Goal: Task Accomplishment & Management: Complete application form

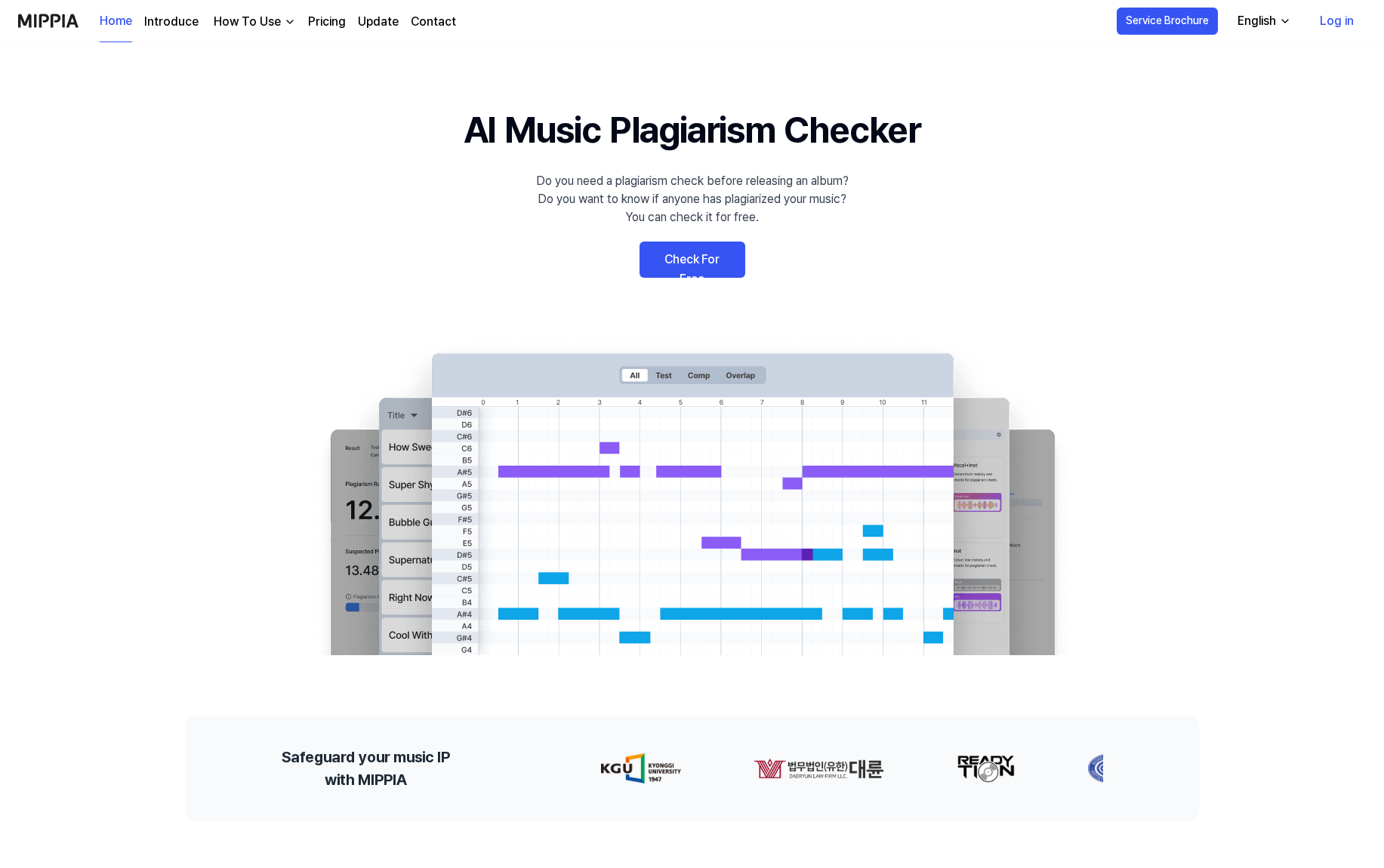
click at [314, 479] on img at bounding box center [693, 496] width 785 height 317
click at [1337, 14] on link "Log in" at bounding box center [1337, 21] width 58 height 42
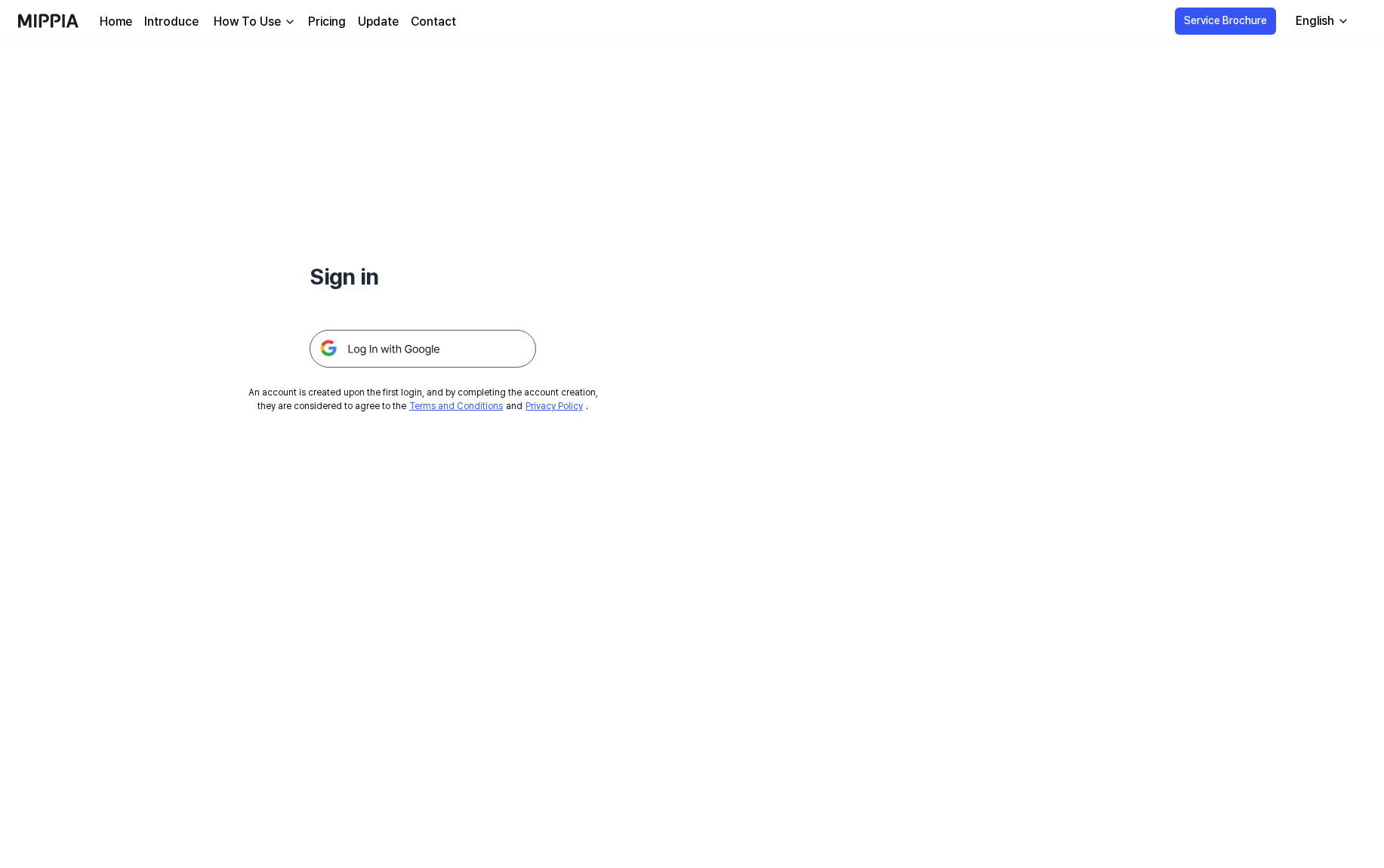
click at [479, 343] on img at bounding box center [422, 348] width 227 height 37
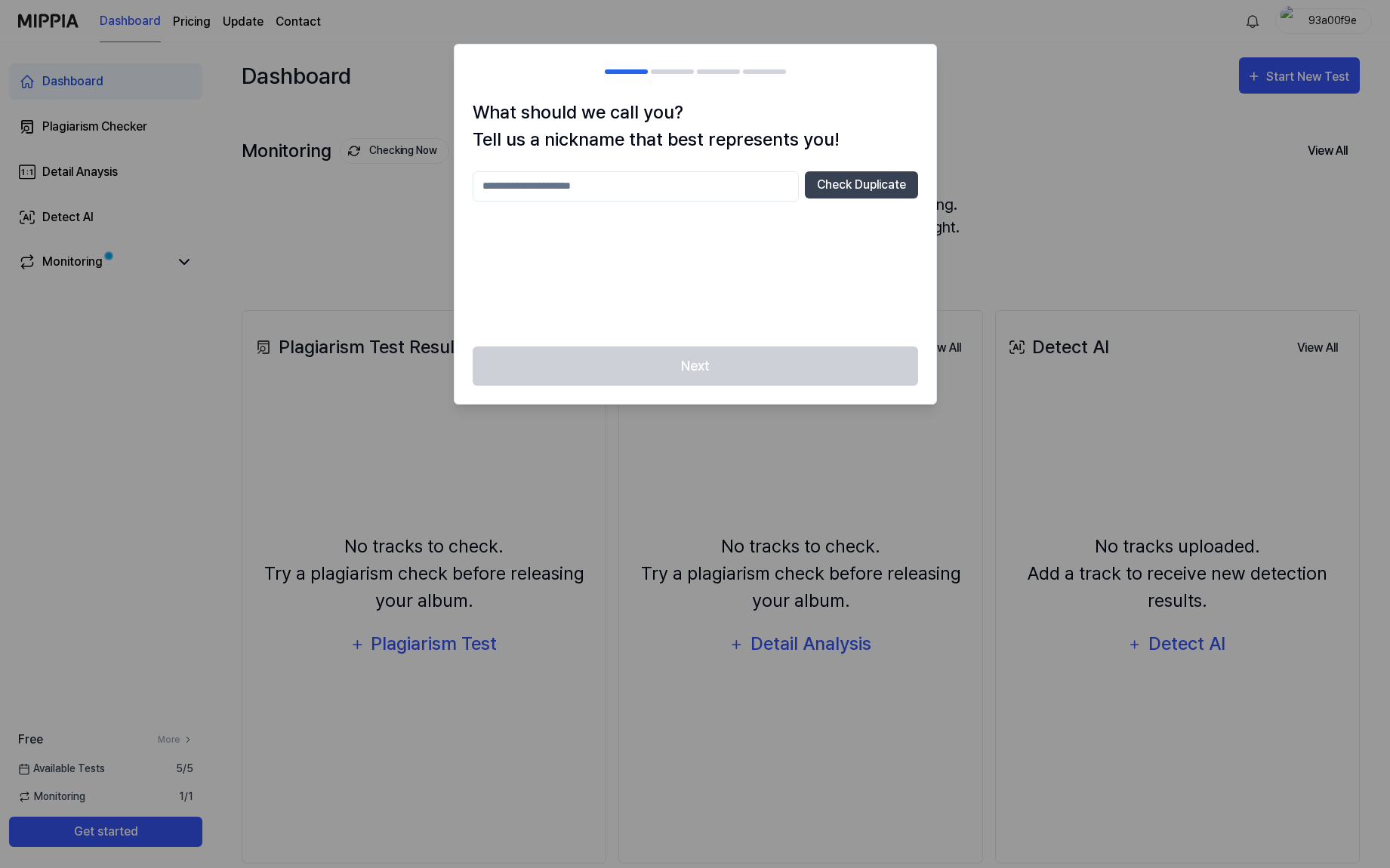
click at [607, 189] on input "text" at bounding box center [635, 186] width 326 height 31
click at [748, 186] on input "******" at bounding box center [635, 186] width 326 height 31
type input "*****"
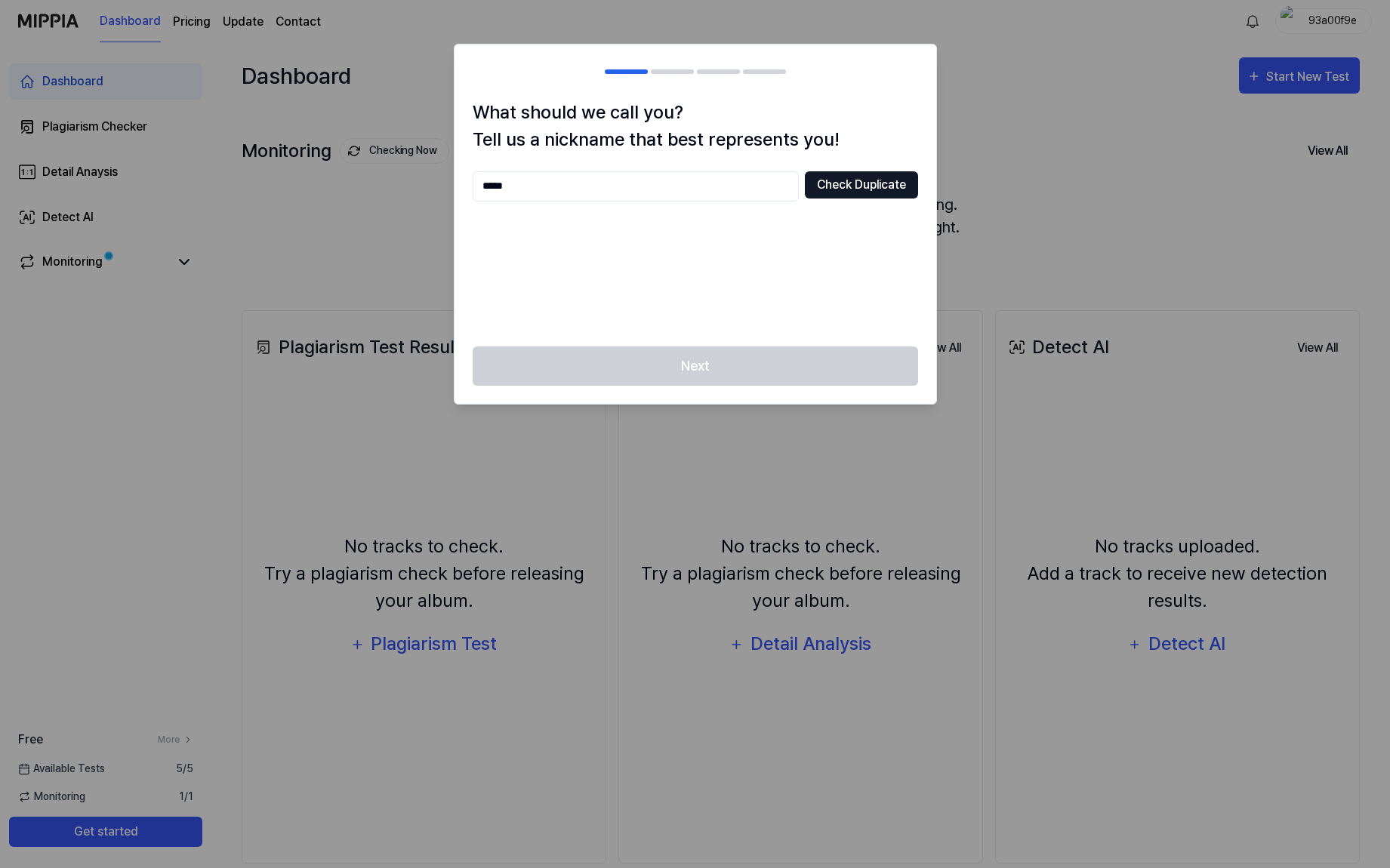
click at [851, 195] on button "Check Duplicate" at bounding box center [861, 185] width 113 height 27
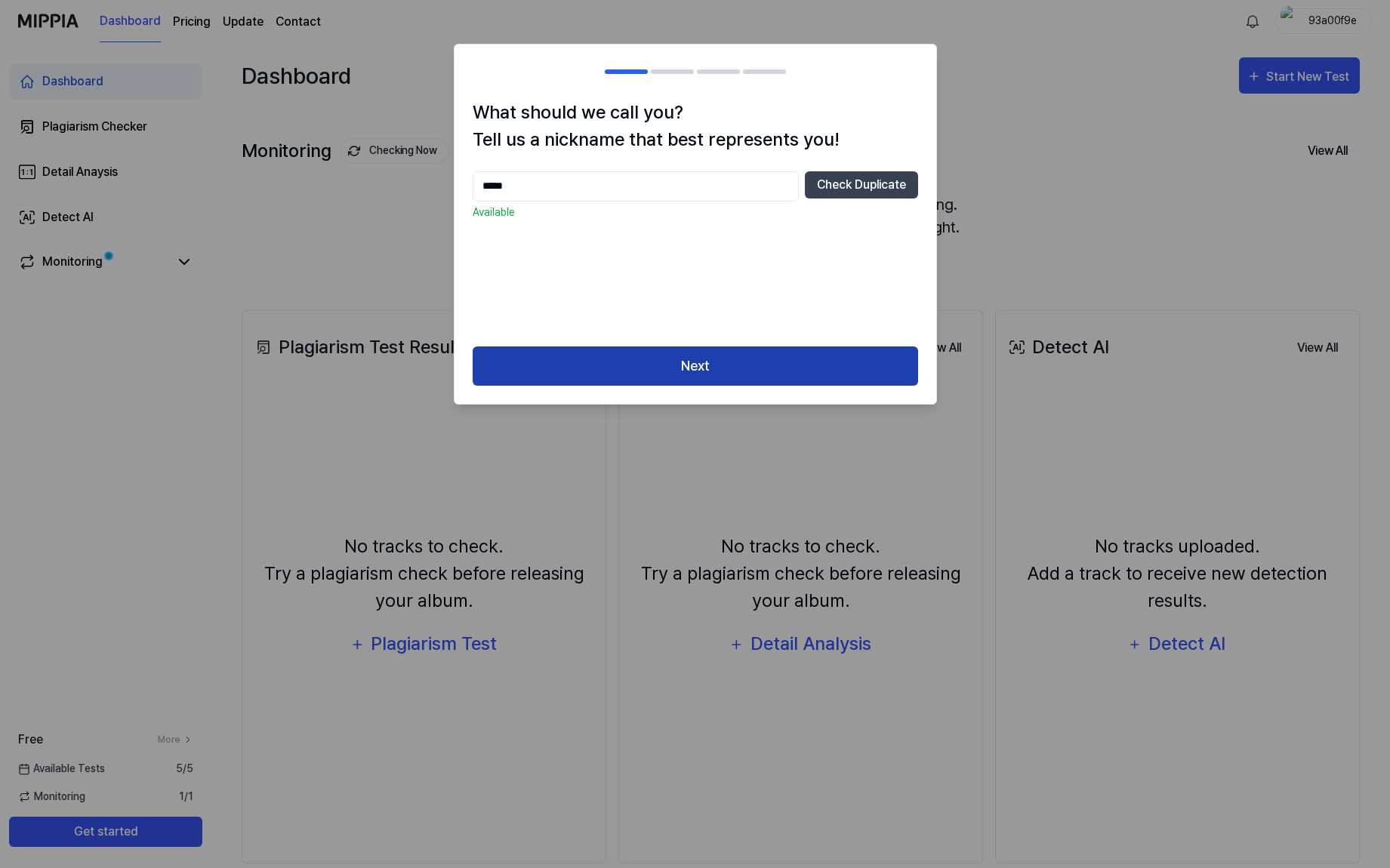
click at [719, 351] on button "Next" at bounding box center [695, 366] width 445 height 40
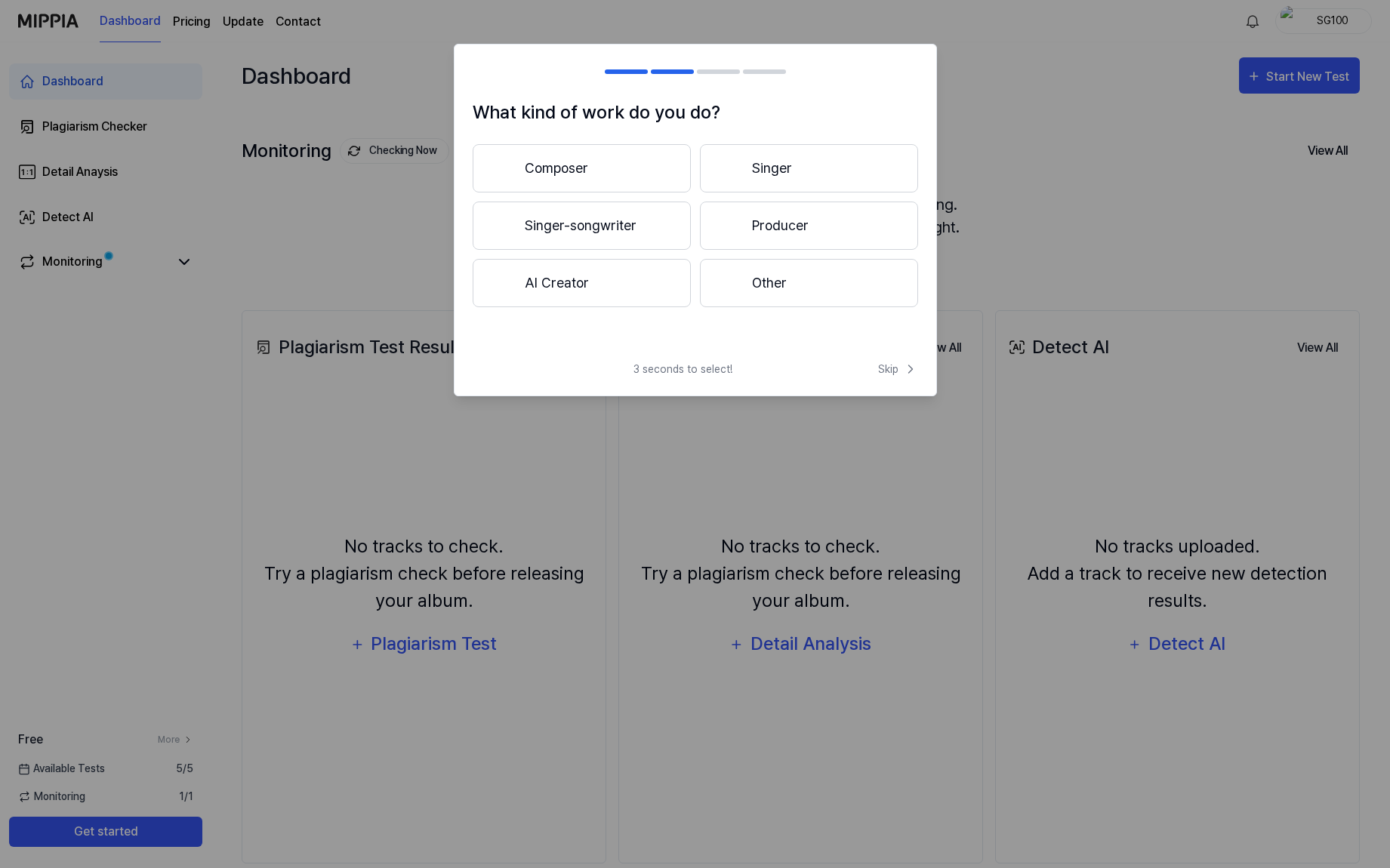
click at [767, 232] on button "Producer" at bounding box center [810, 225] width 218 height 48
click at [882, 364] on span "Skip" at bounding box center [898, 369] width 40 height 16
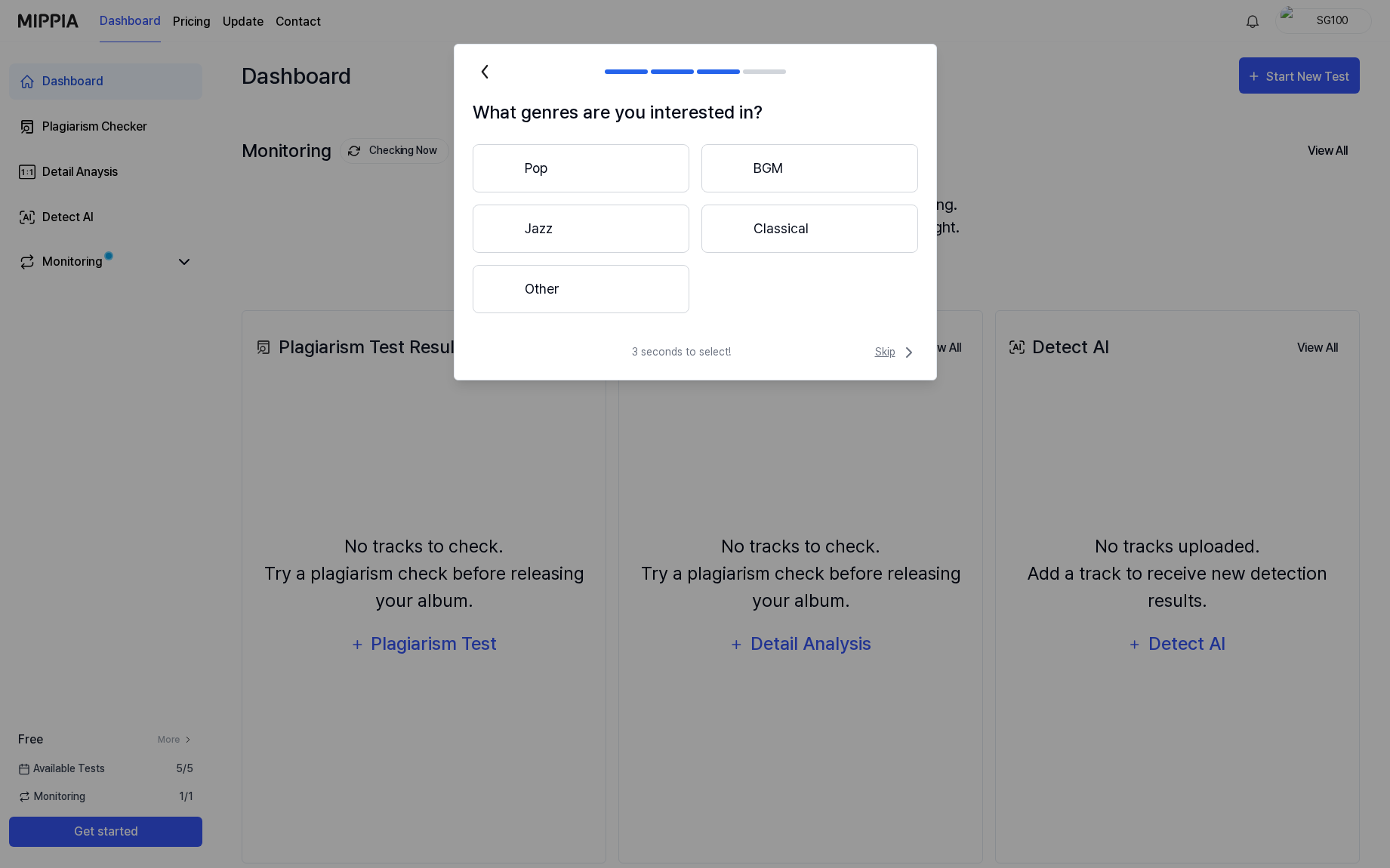
click at [883, 357] on span "Skip" at bounding box center [897, 353] width 43 height 18
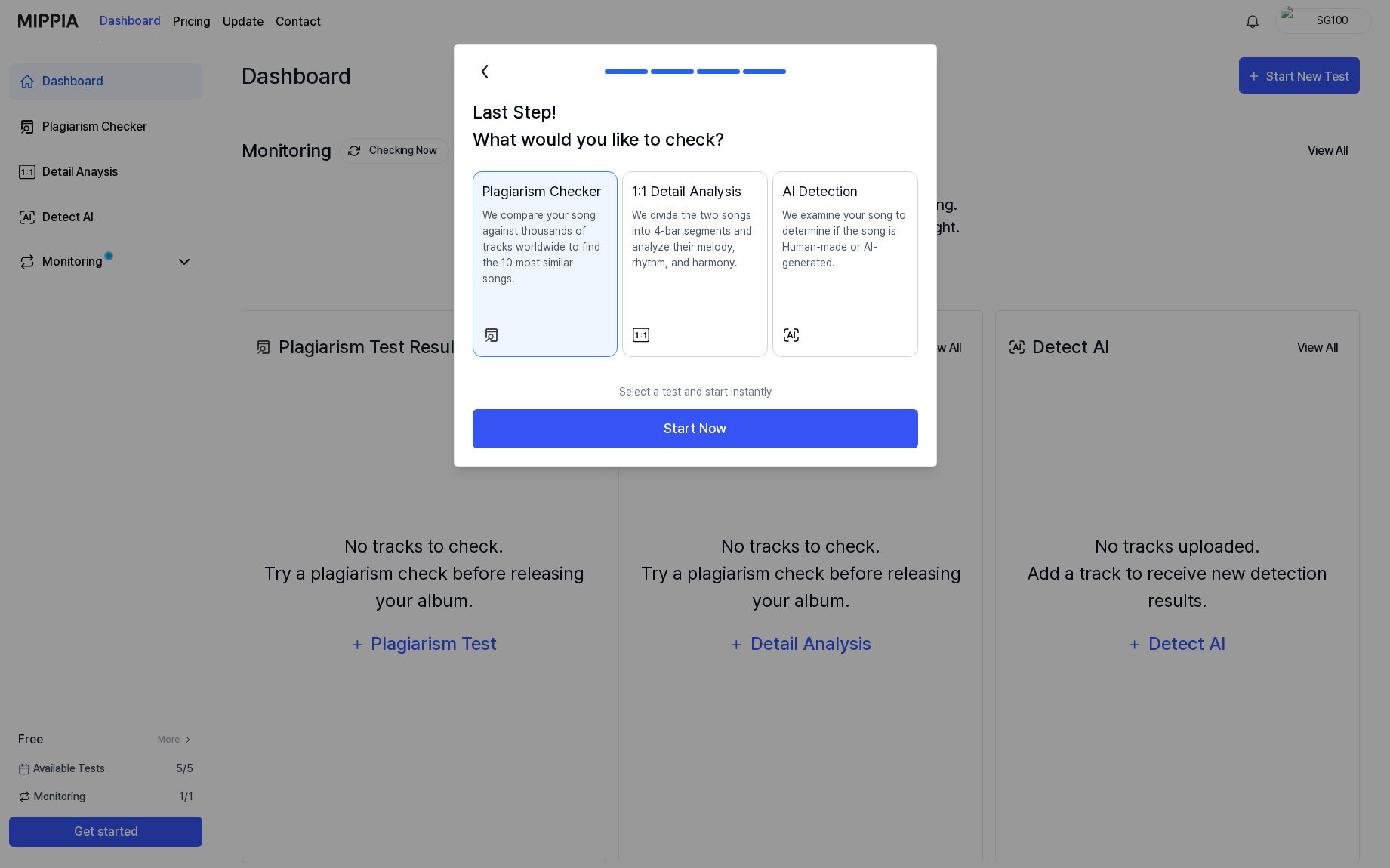
click at [704, 298] on div "1:1 Detail Analysis We divide the two songs into 4-bar segments and analyze the…" at bounding box center [695, 240] width 126 height 120
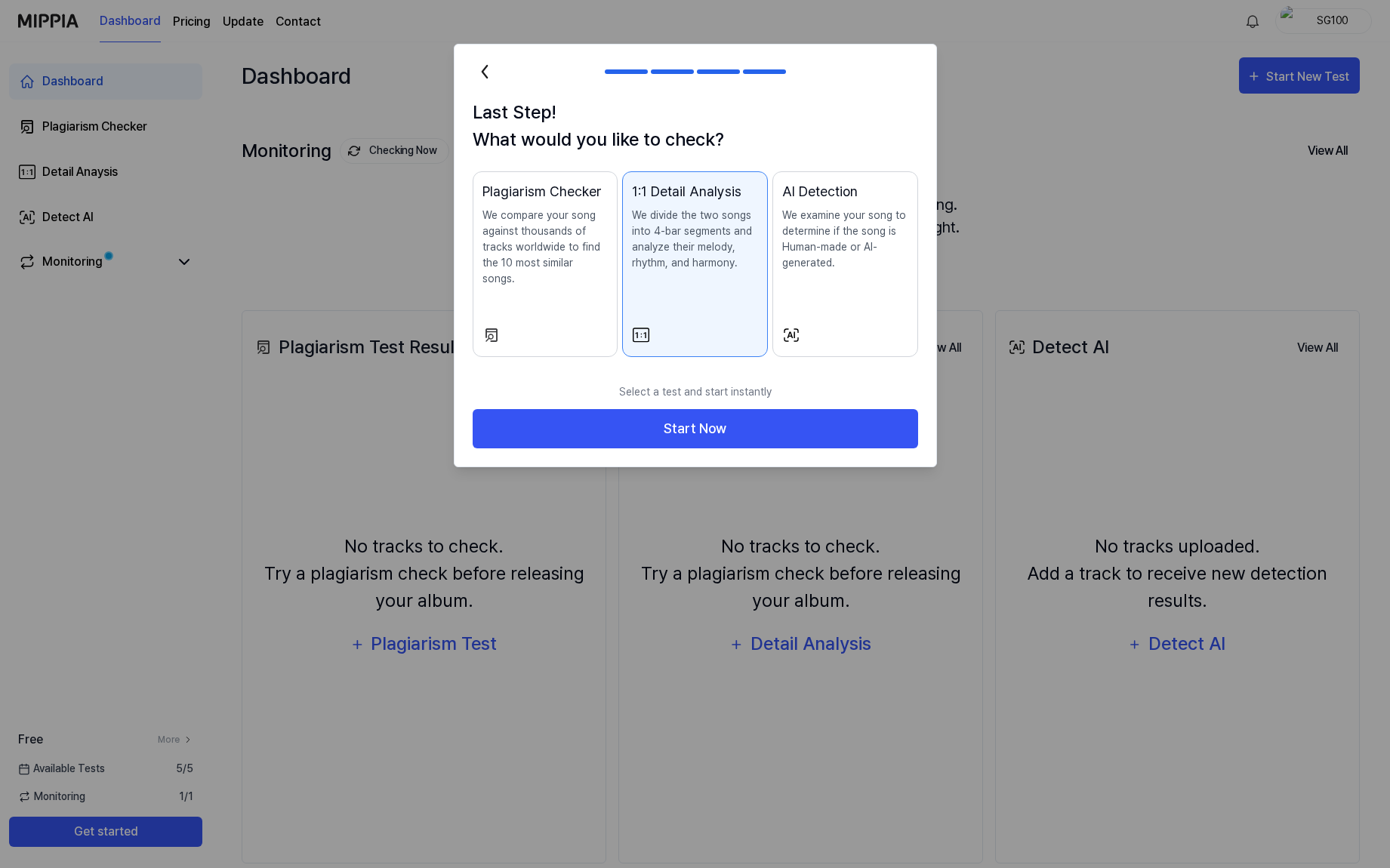
click at [813, 279] on div "AI Detection We examine your song to determine if the song is Human-made or AI-…" at bounding box center [845, 240] width 126 height 120
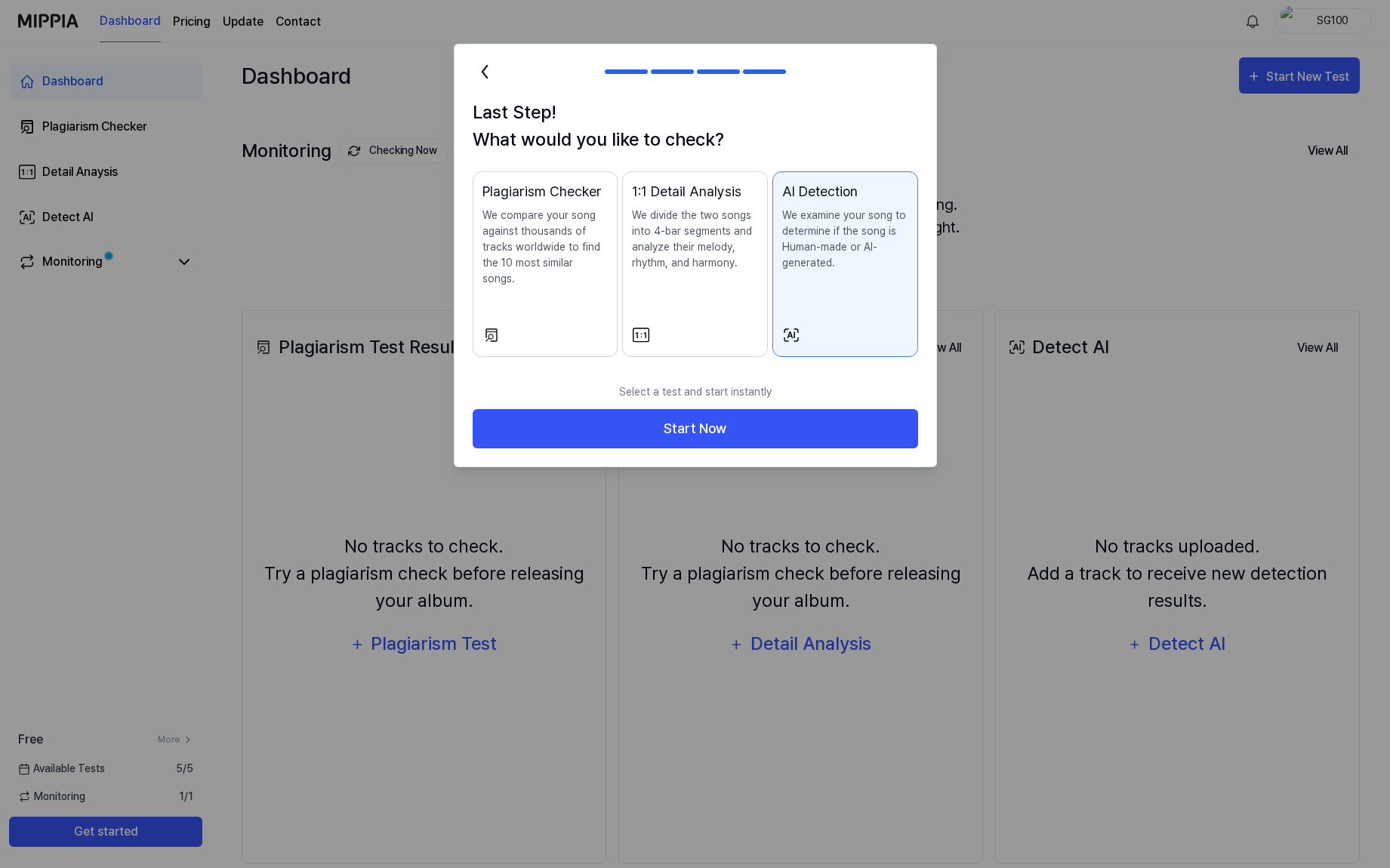
click at [697, 286] on div "1:1 Detail Analysis We divide the two songs into 4-bar segments and analyze the…" at bounding box center [695, 240] width 126 height 120
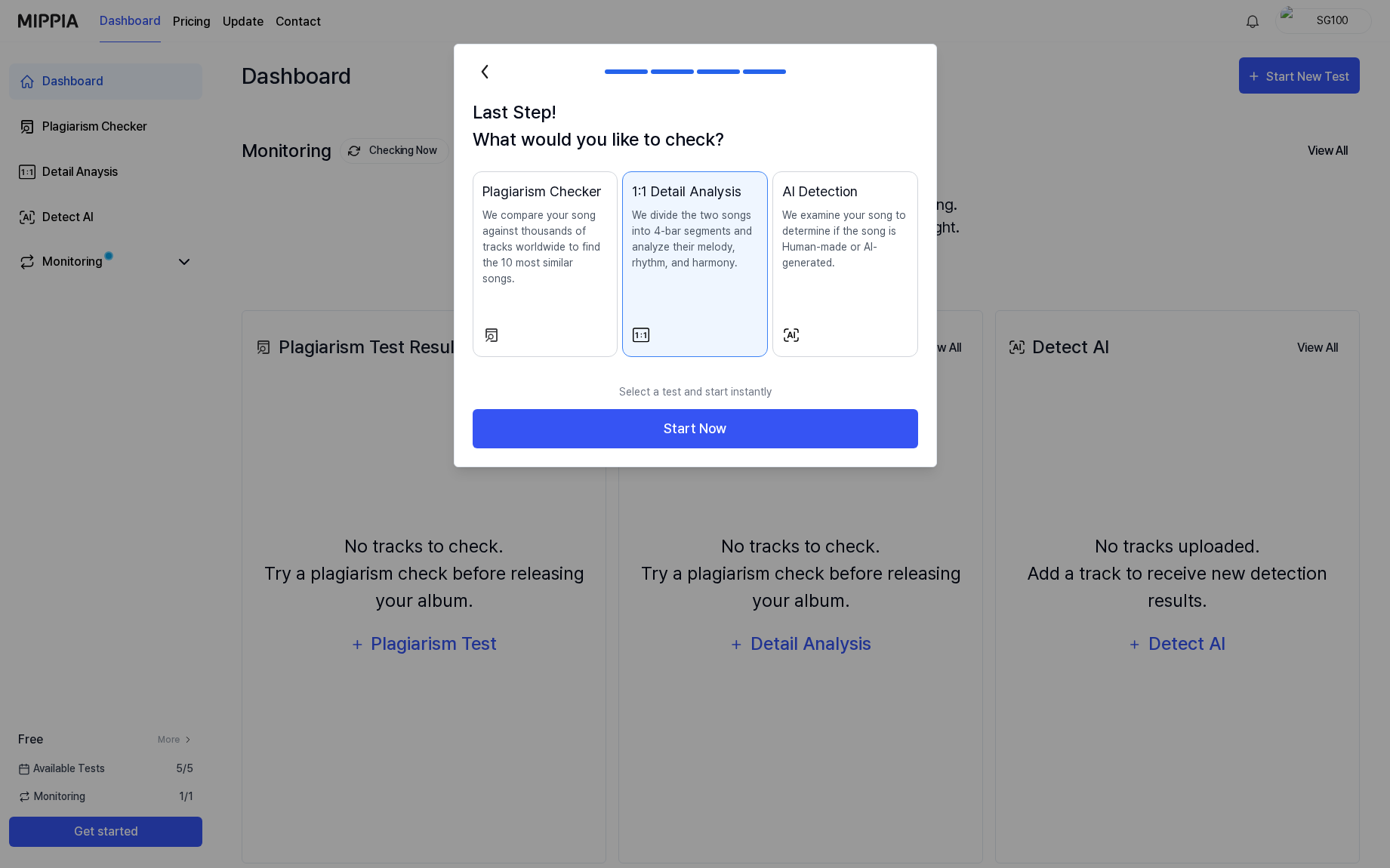
click at [534, 276] on div "Plagiarism Checker We compare your song against thousands of tracks worldwide t…" at bounding box center [545, 249] width 126 height 136
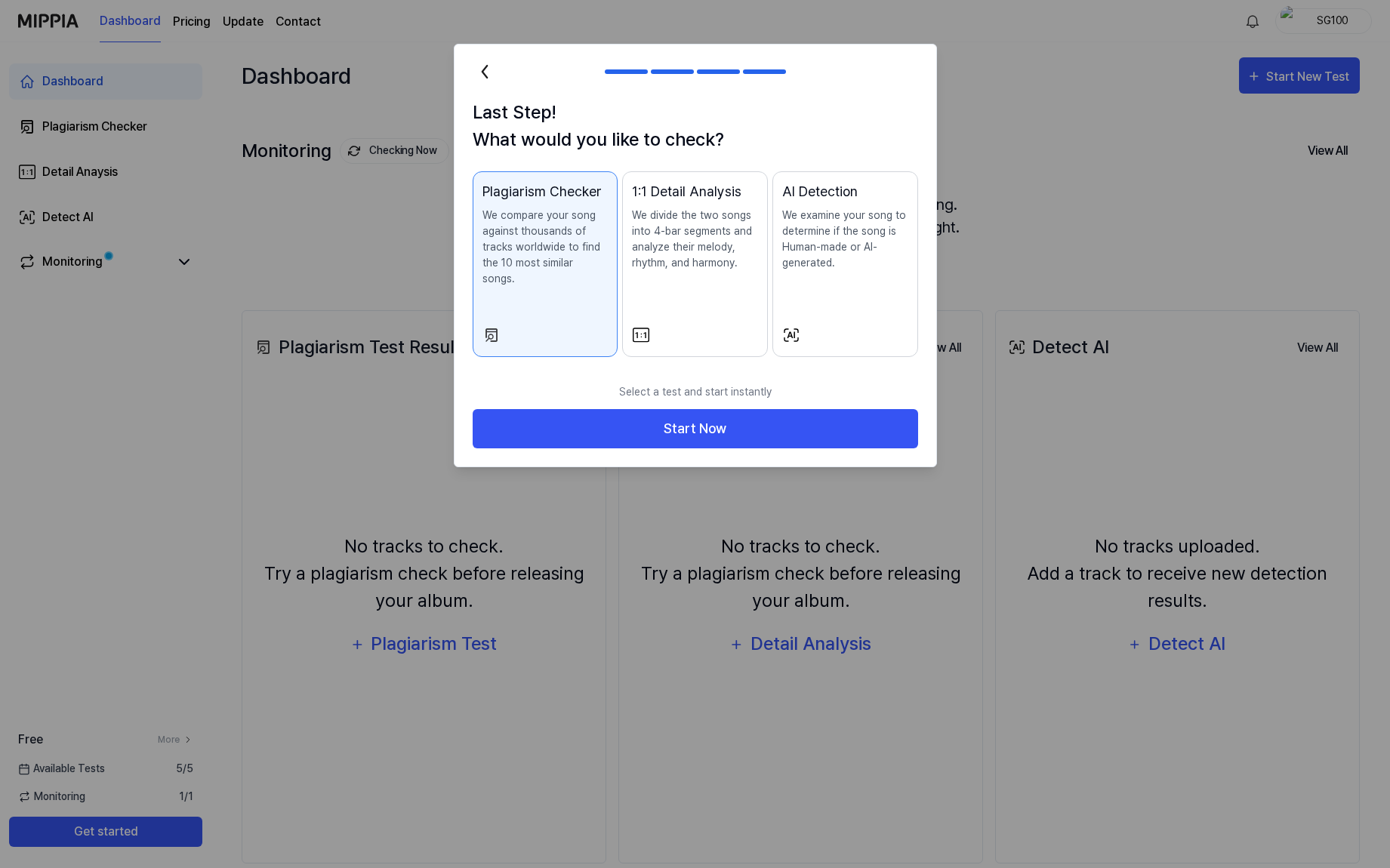
click at [648, 283] on div "1:1 Detail Analysis We divide the two songs into 4-bar segments and analyze the…" at bounding box center [695, 240] width 126 height 120
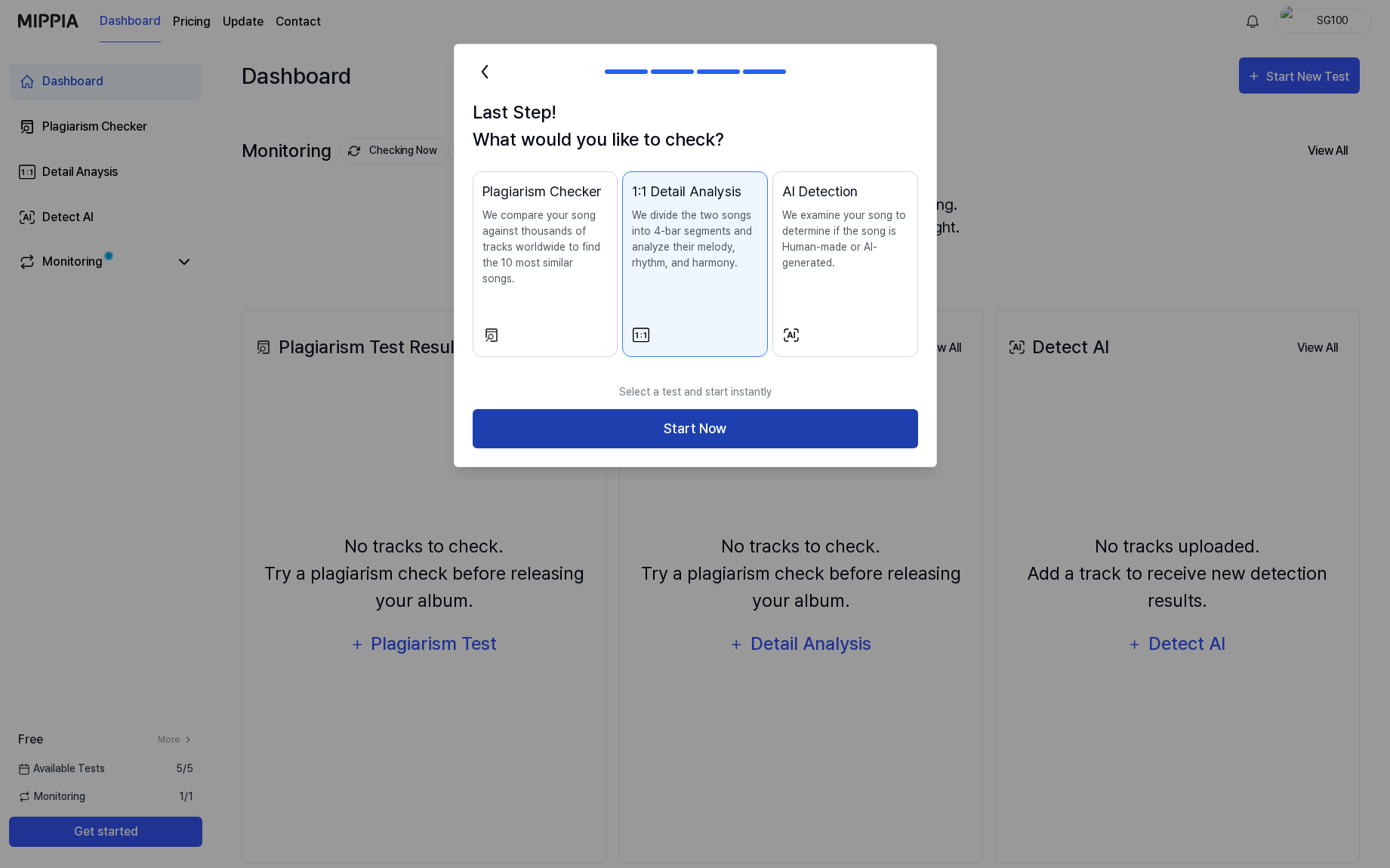
click at [664, 421] on button "Start Now" at bounding box center [695, 429] width 445 height 40
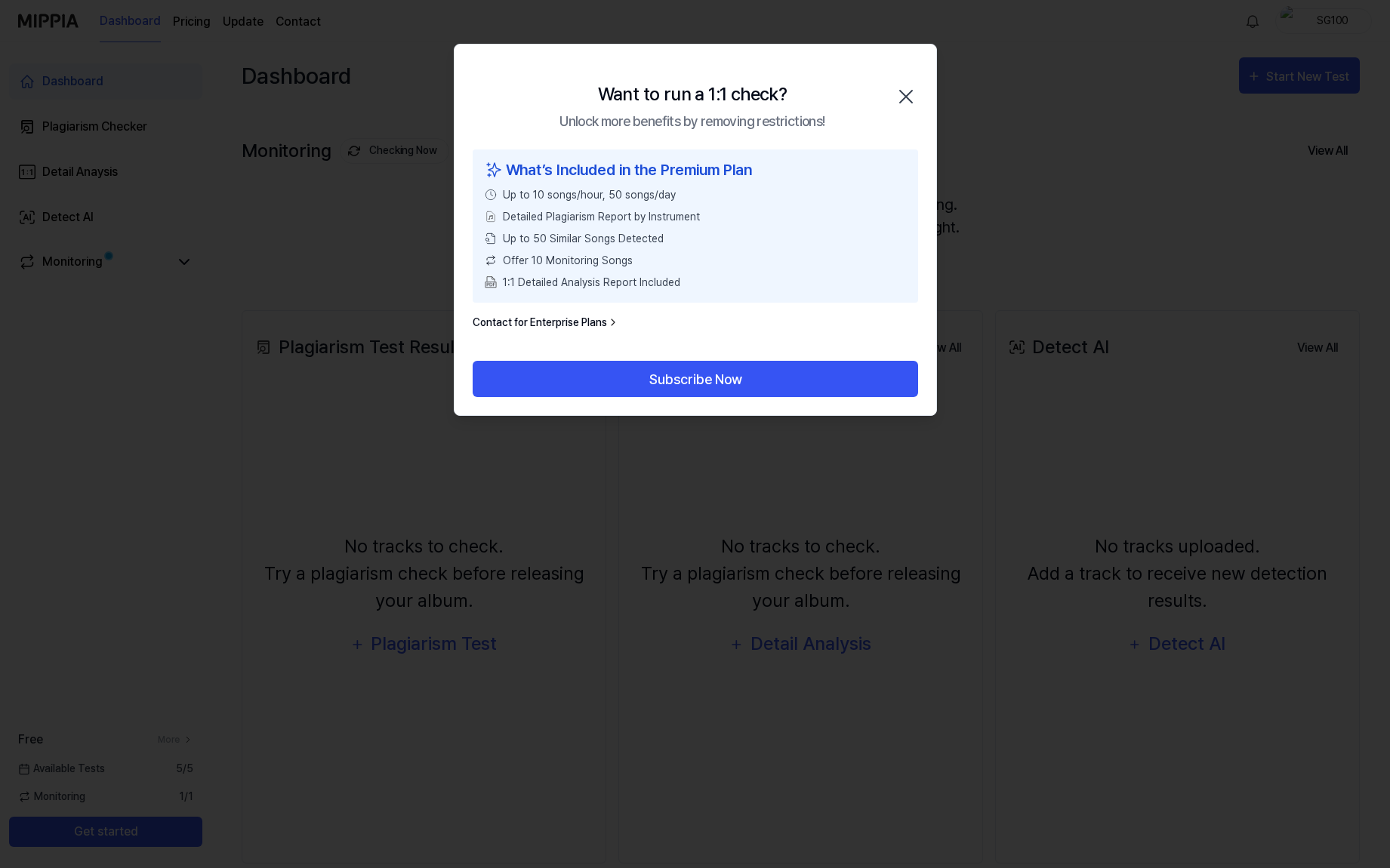
click at [898, 92] on icon "button" at bounding box center [907, 97] width 24 height 24
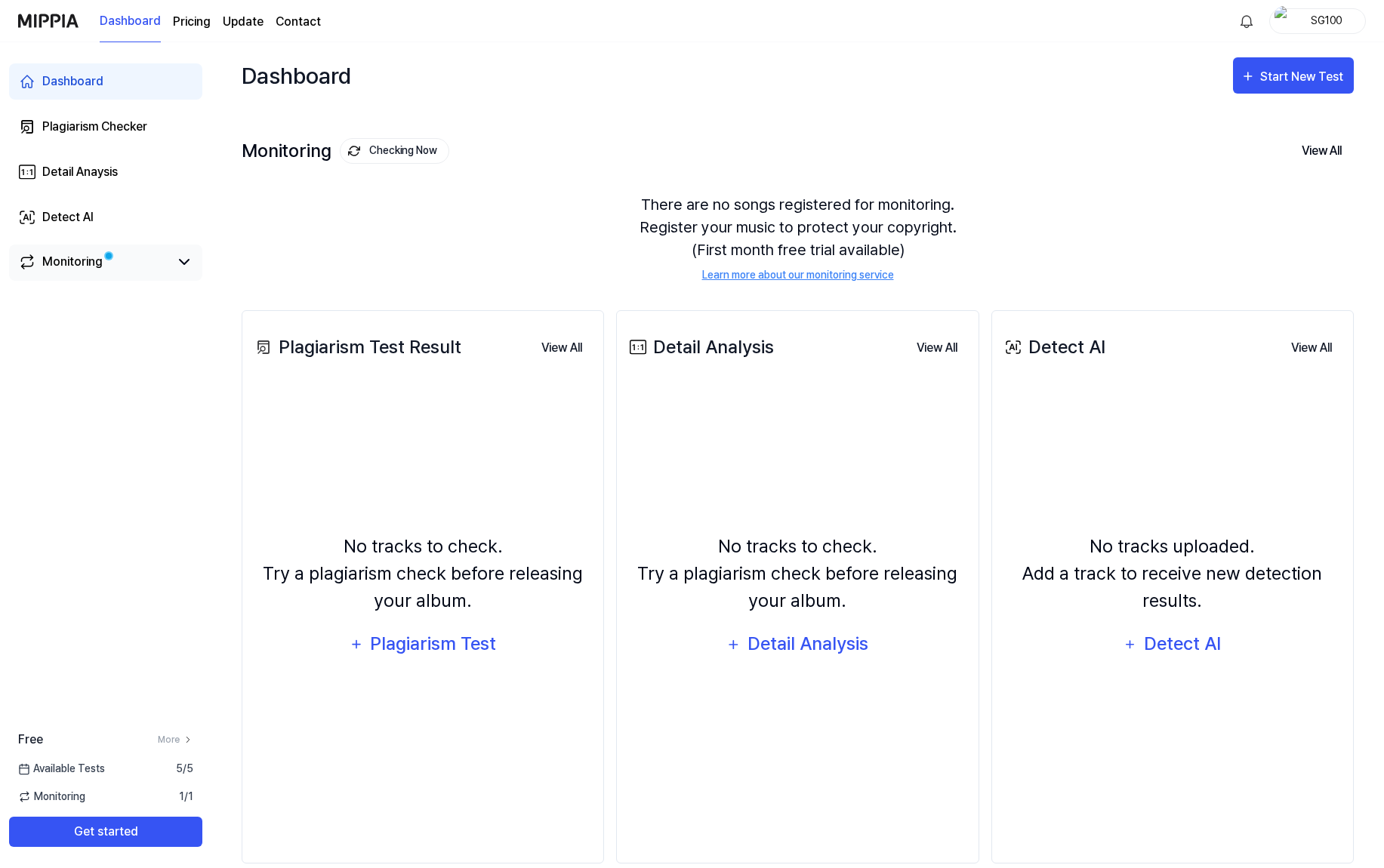
click at [145, 270] on link "Monitoring" at bounding box center [94, 262] width 151 height 18
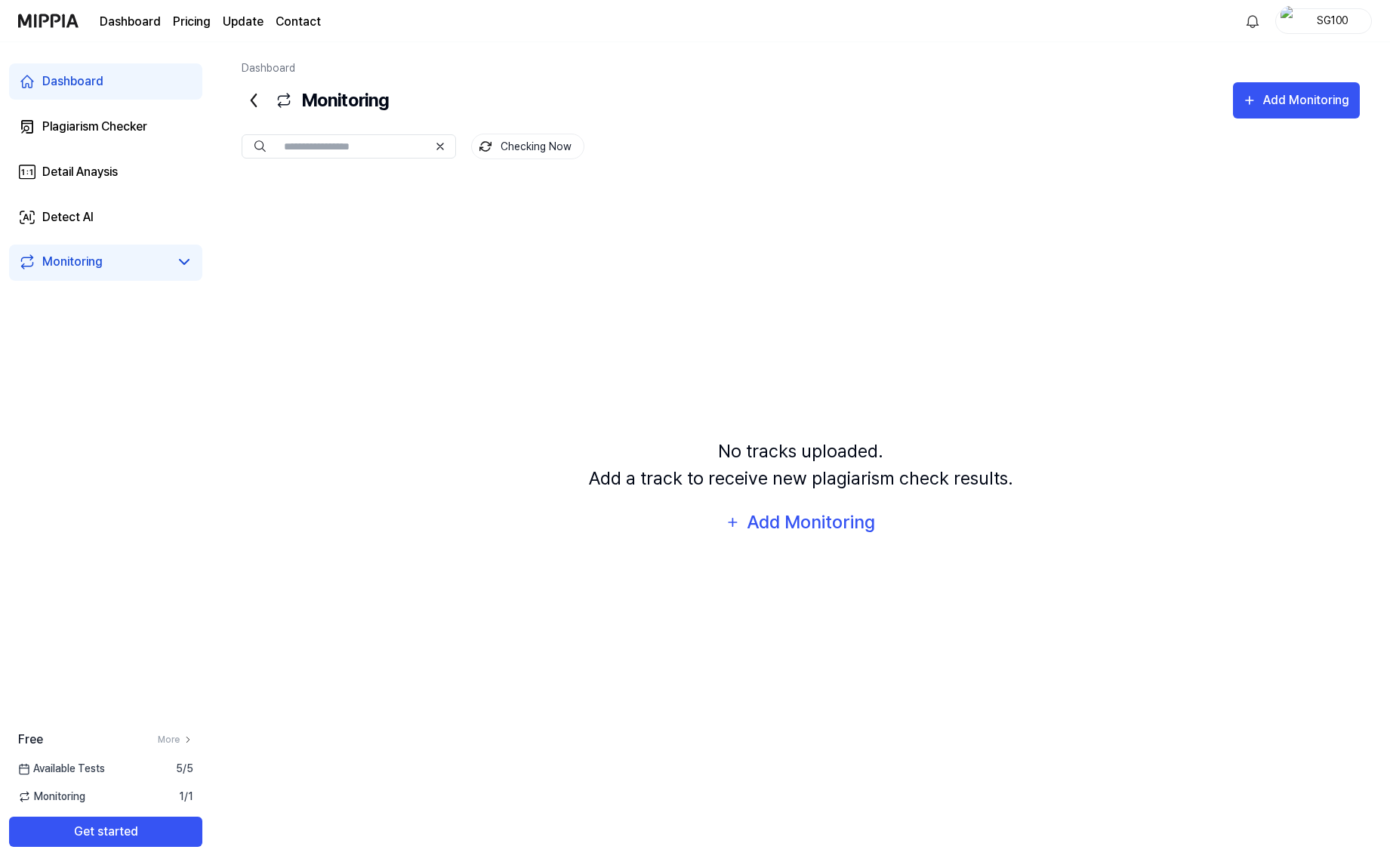
click at [120, 78] on link "Dashboard" at bounding box center [105, 81] width 193 height 36
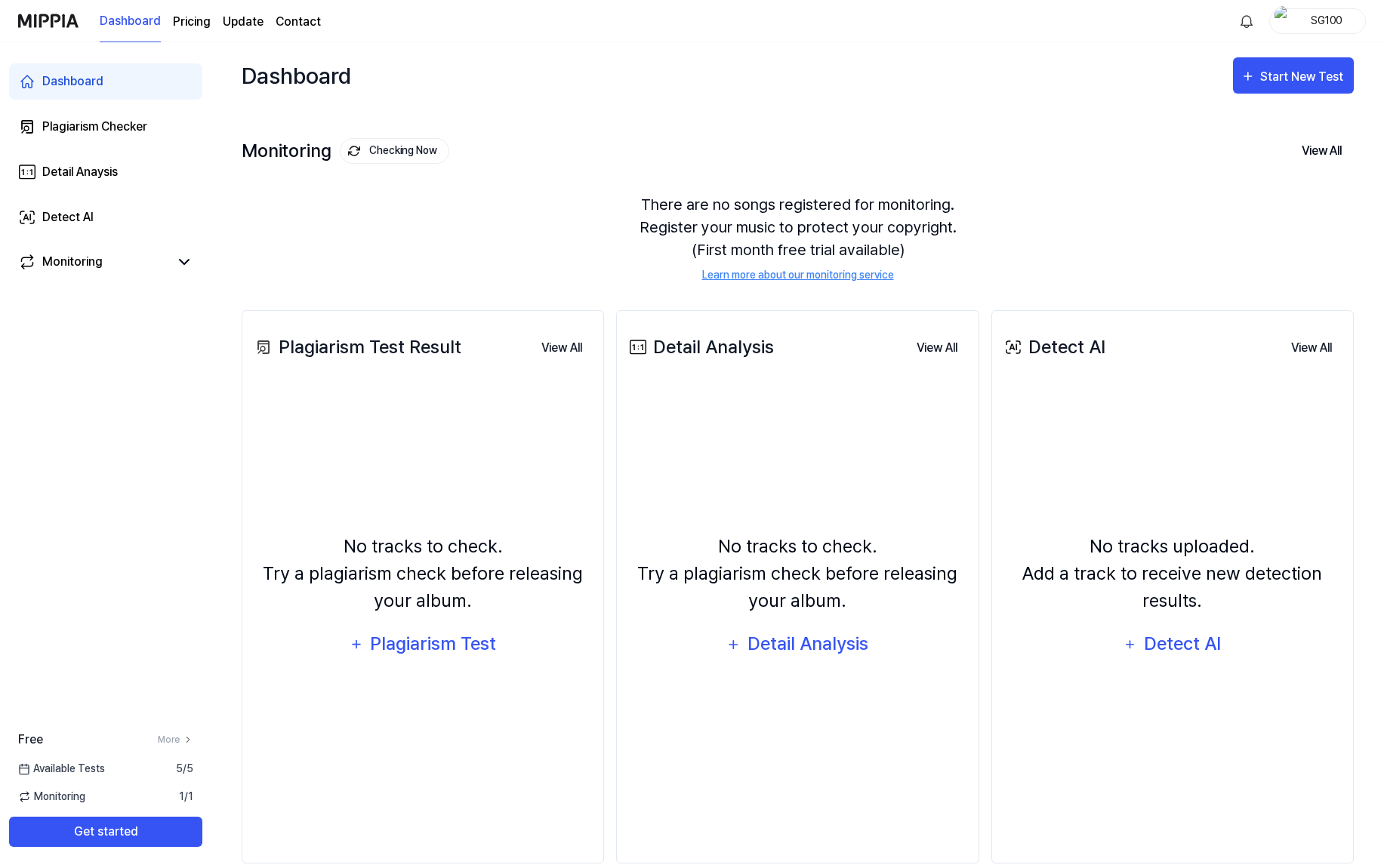
click at [66, 24] on img at bounding box center [48, 21] width 60 height 41
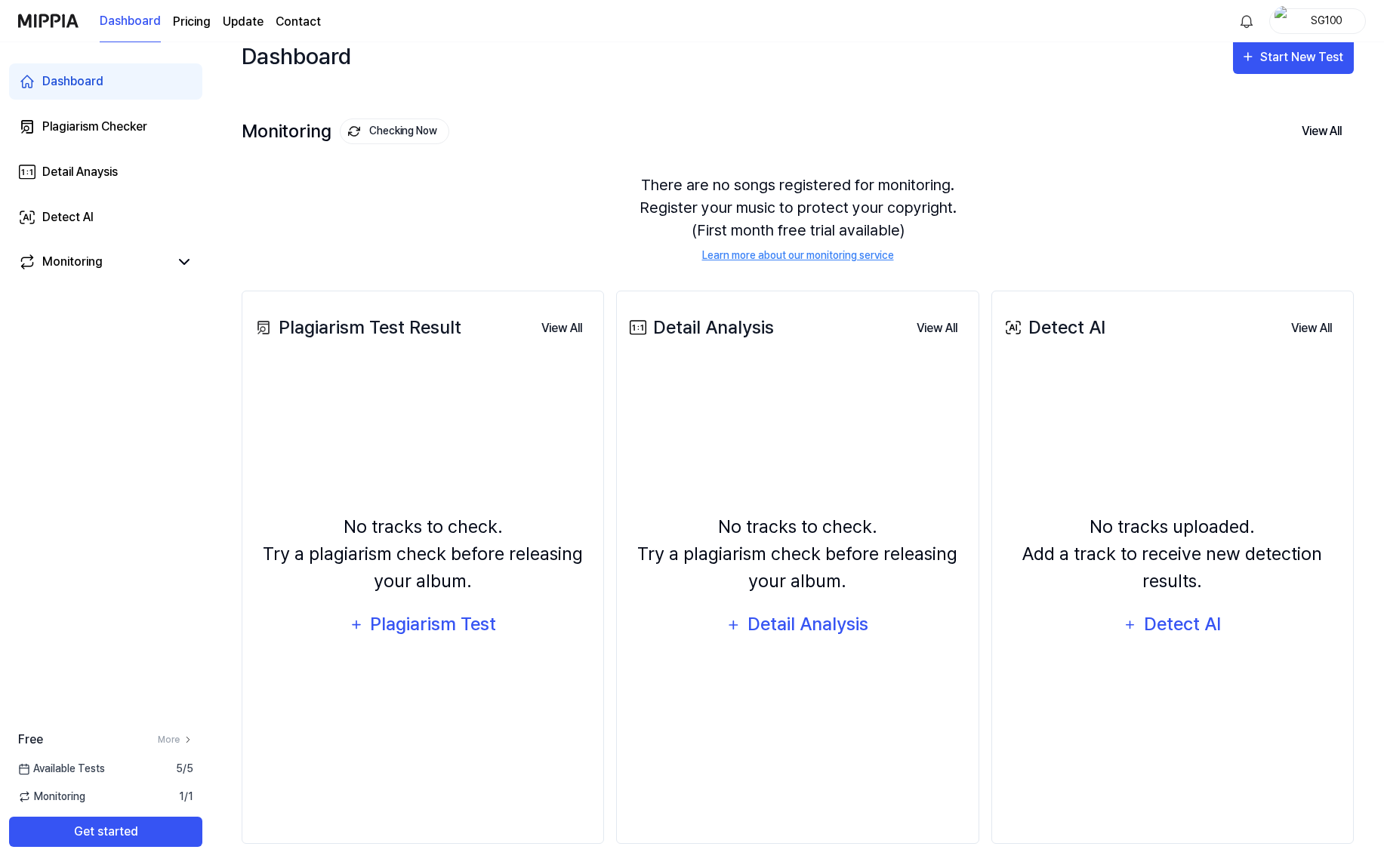
scroll to position [21, 0]
